Goal: Information Seeking & Learning: Learn about a topic

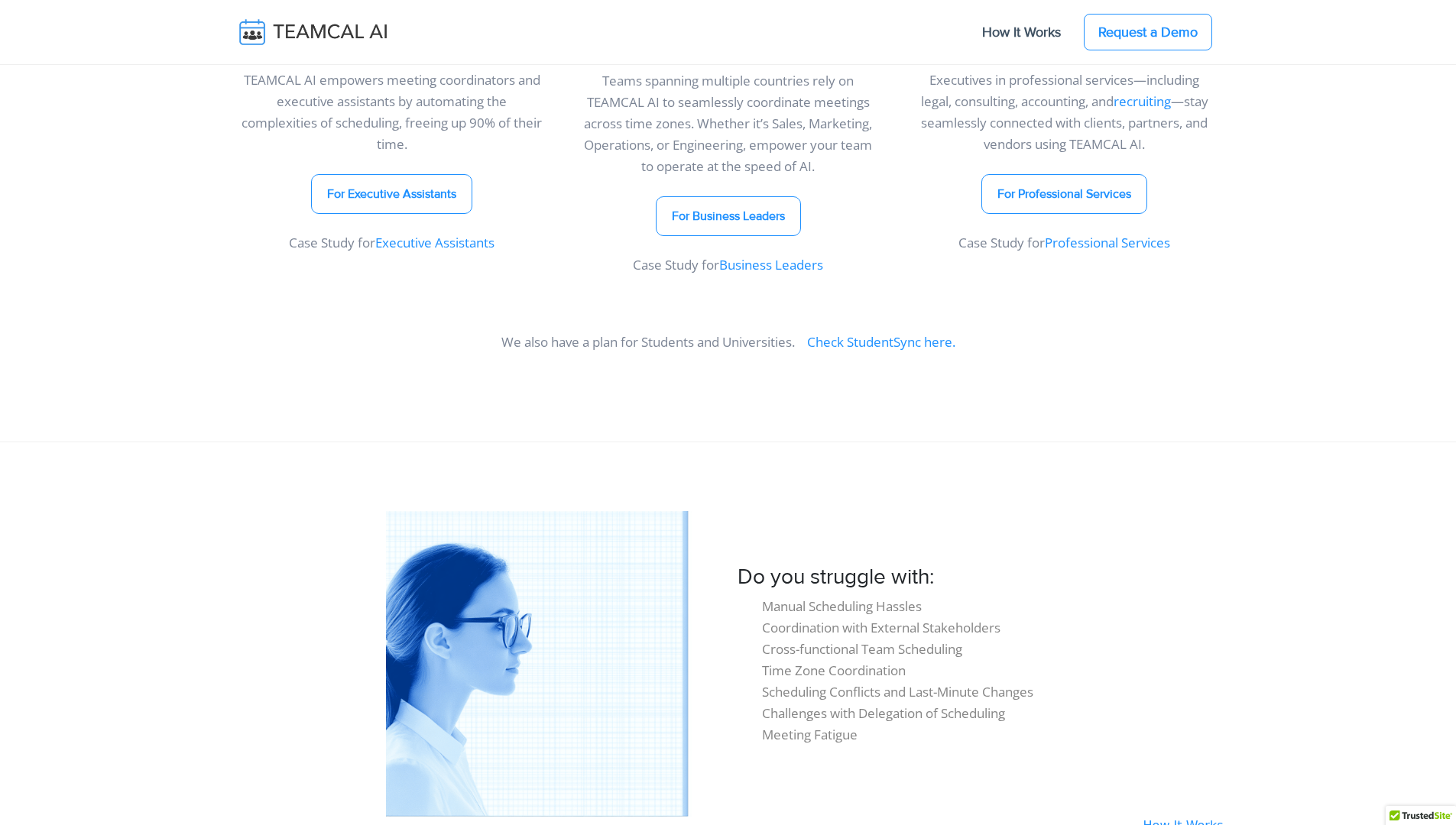
scroll to position [13091, 0]
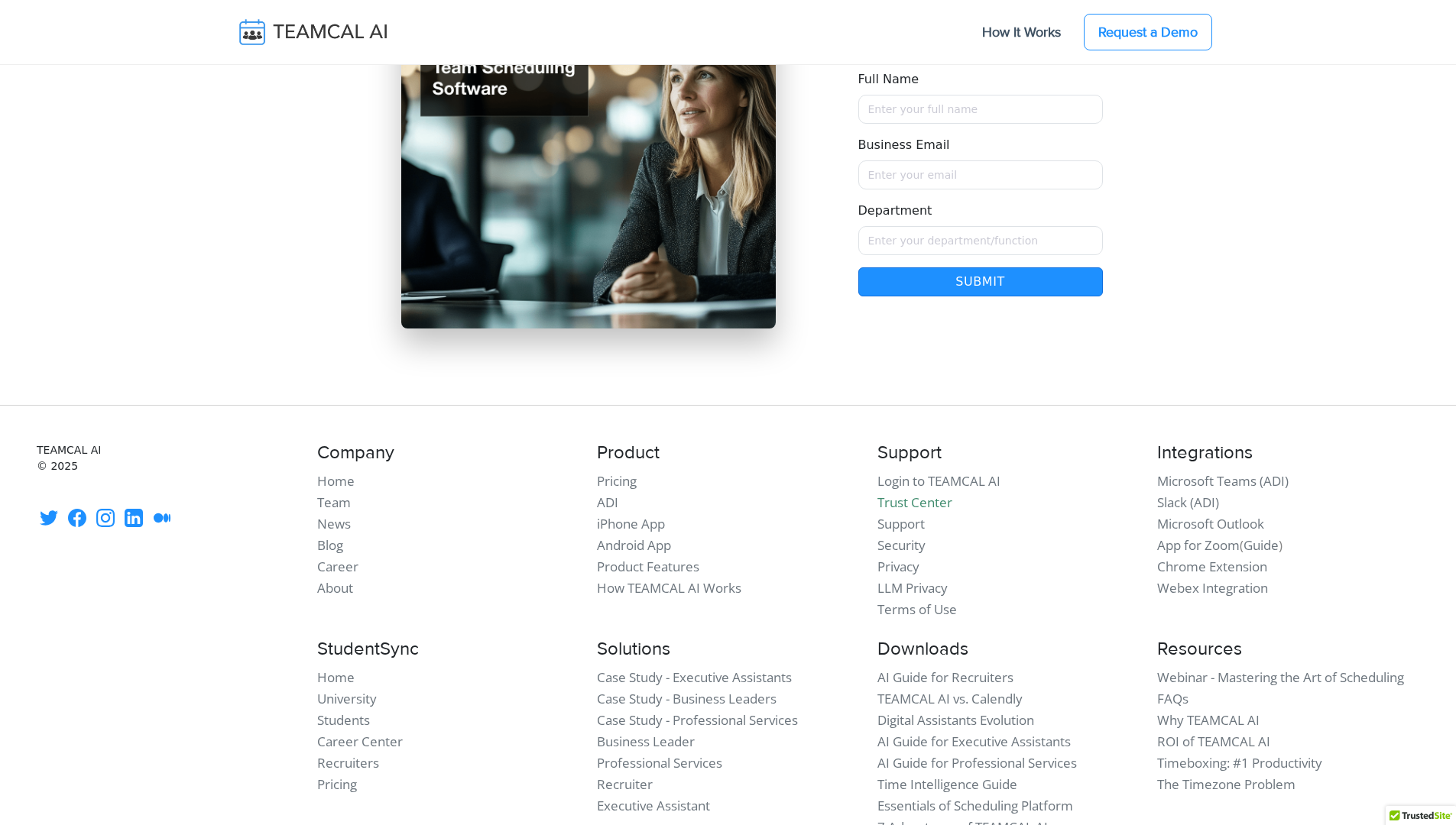
scroll to position [13091, 0]
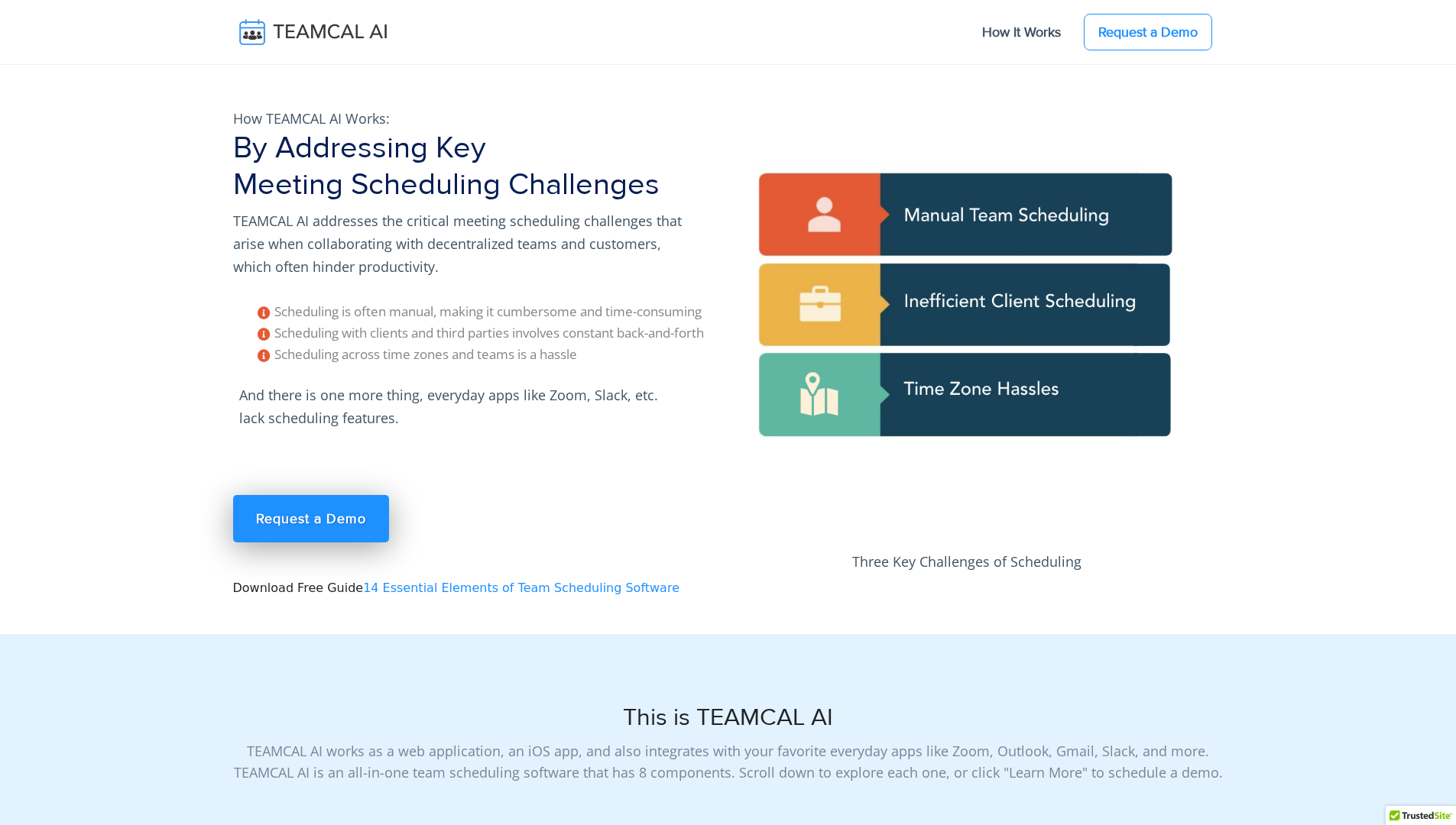
scroll to position [12821, 0]
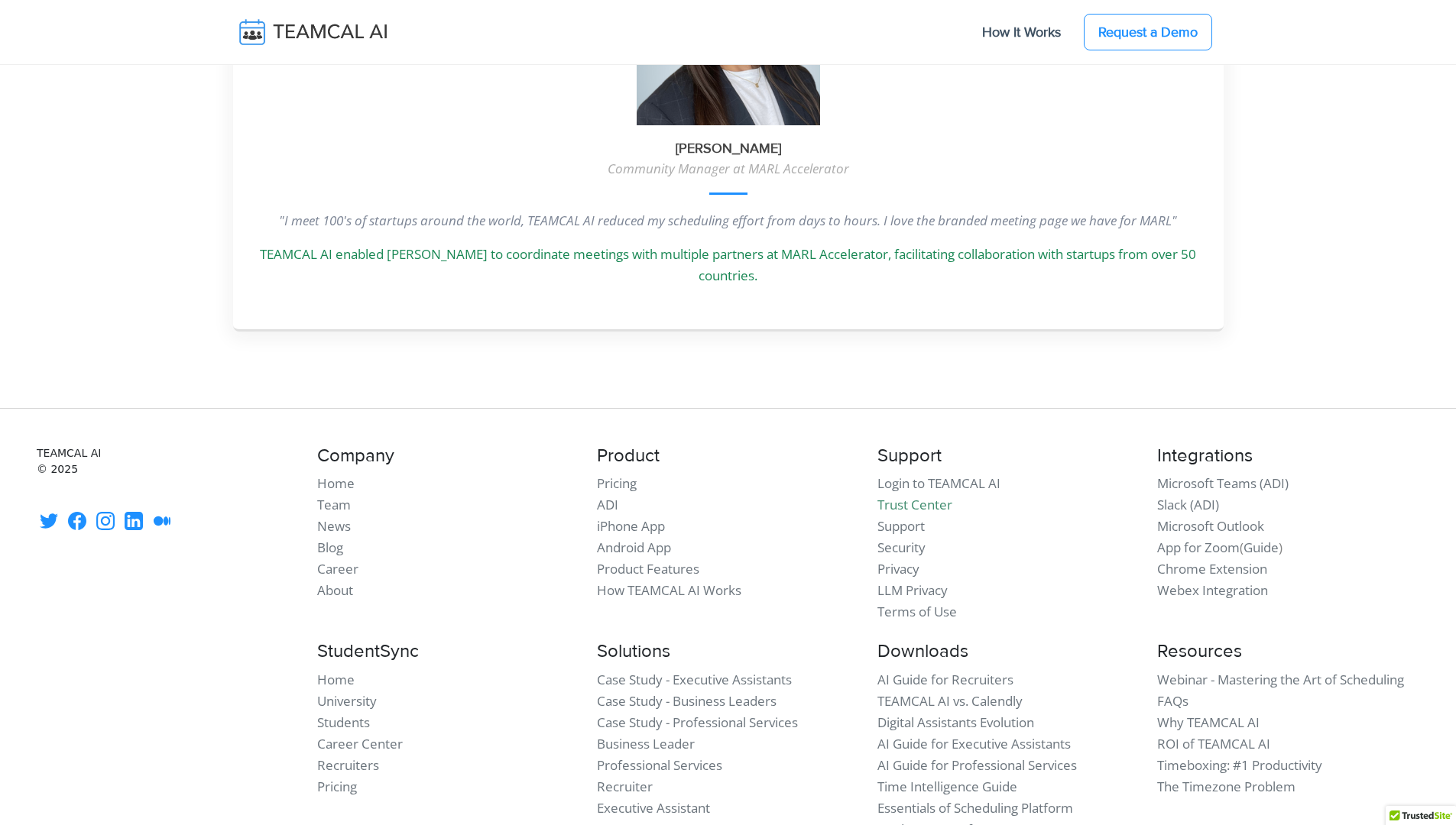
scroll to position [4290, 0]
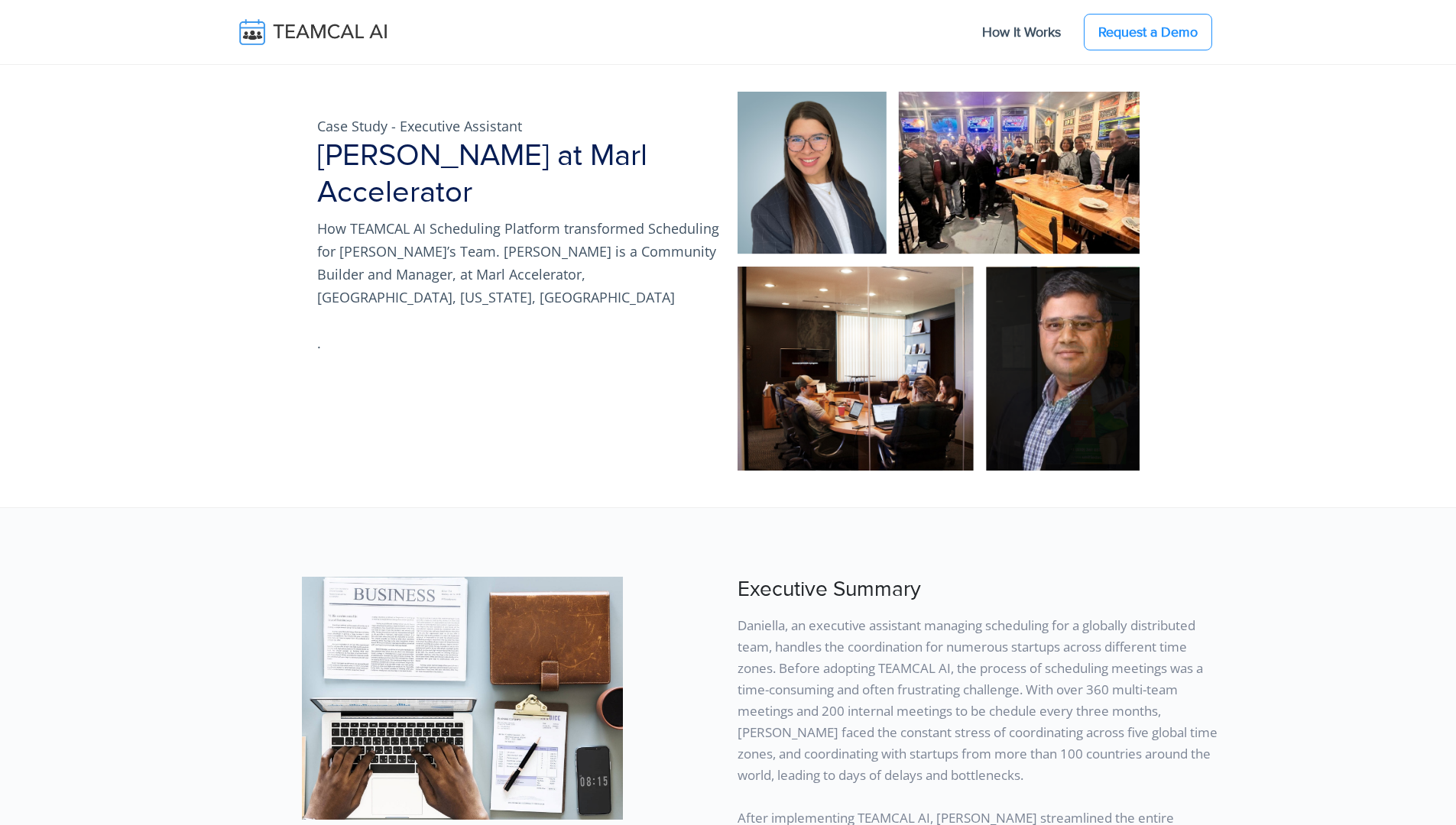
scroll to position [10451, 0]
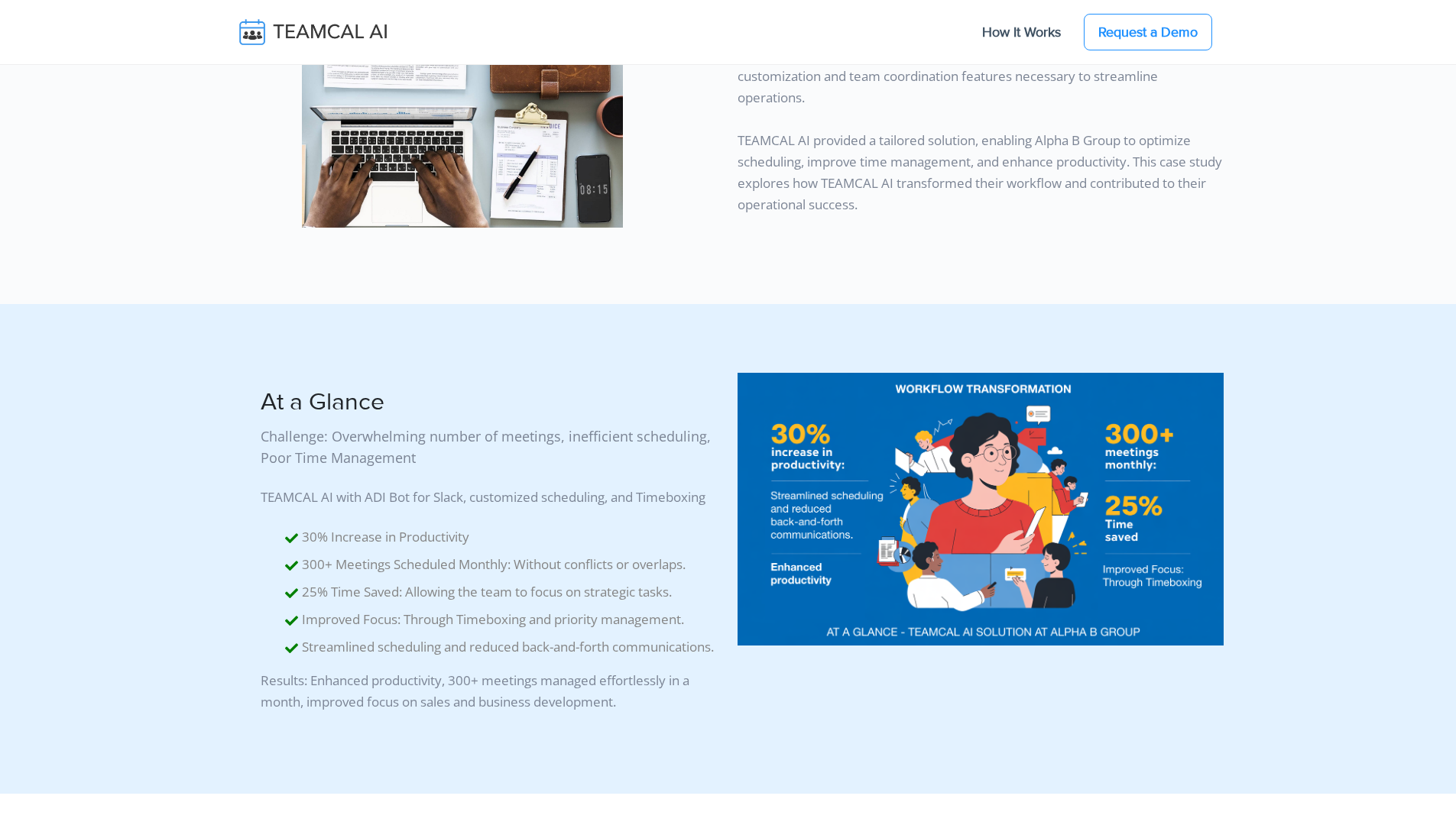
scroll to position [7834, 0]
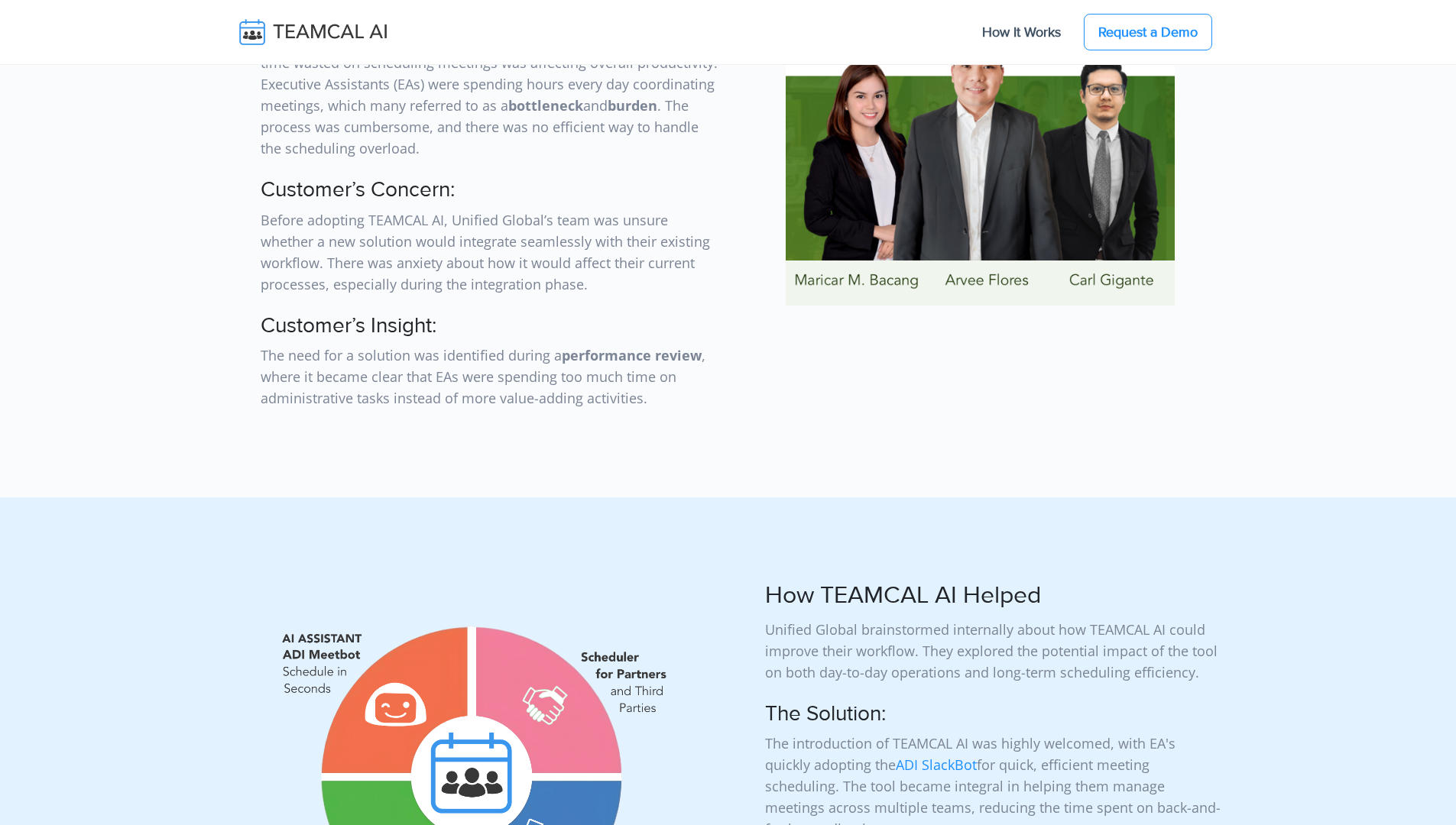
scroll to position [6018, 0]
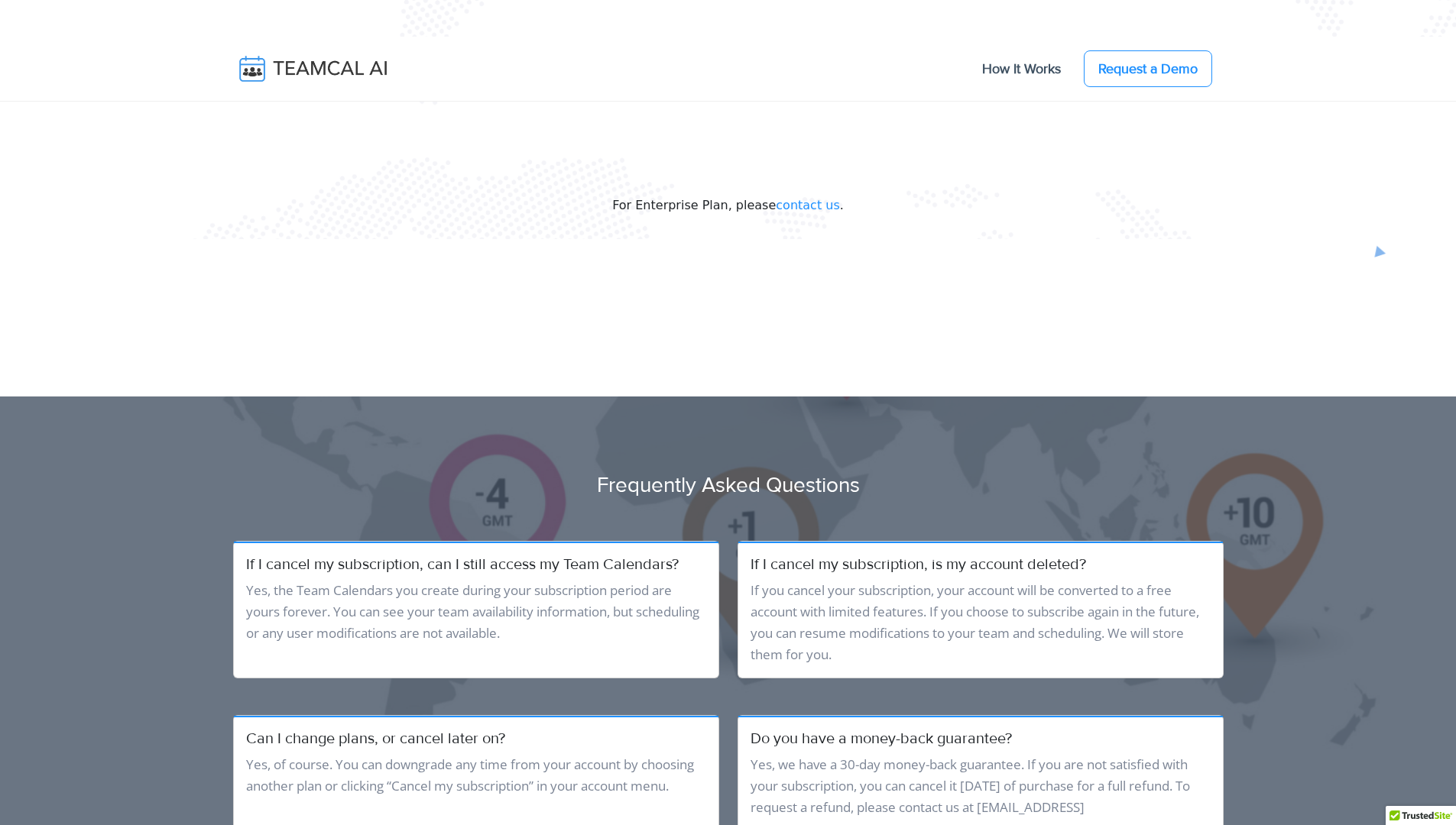
scroll to position [1933, 0]
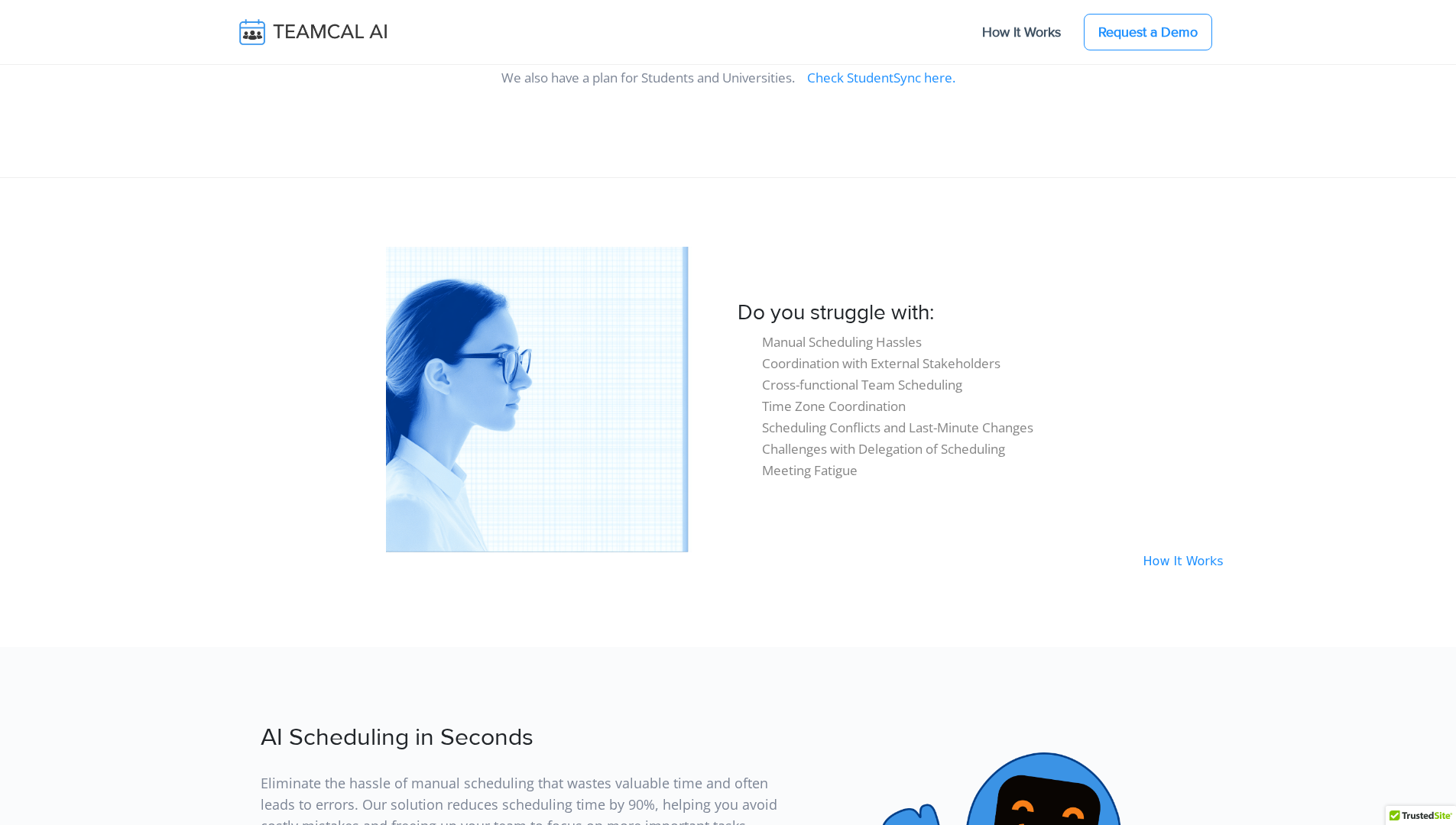
scroll to position [12972, 0]
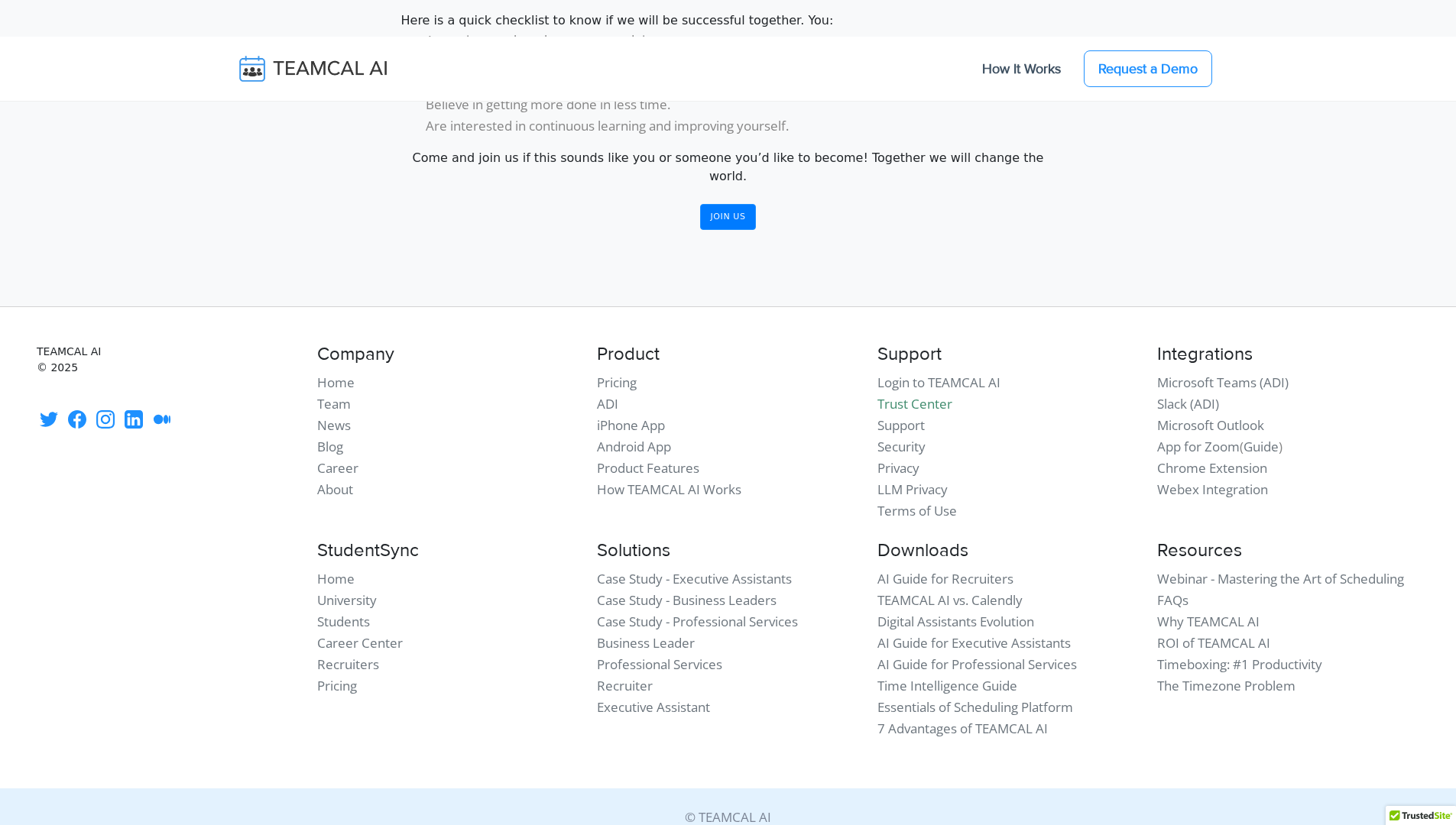
scroll to position [1387, 0]
